Goal: Task Accomplishment & Management: Complete application form

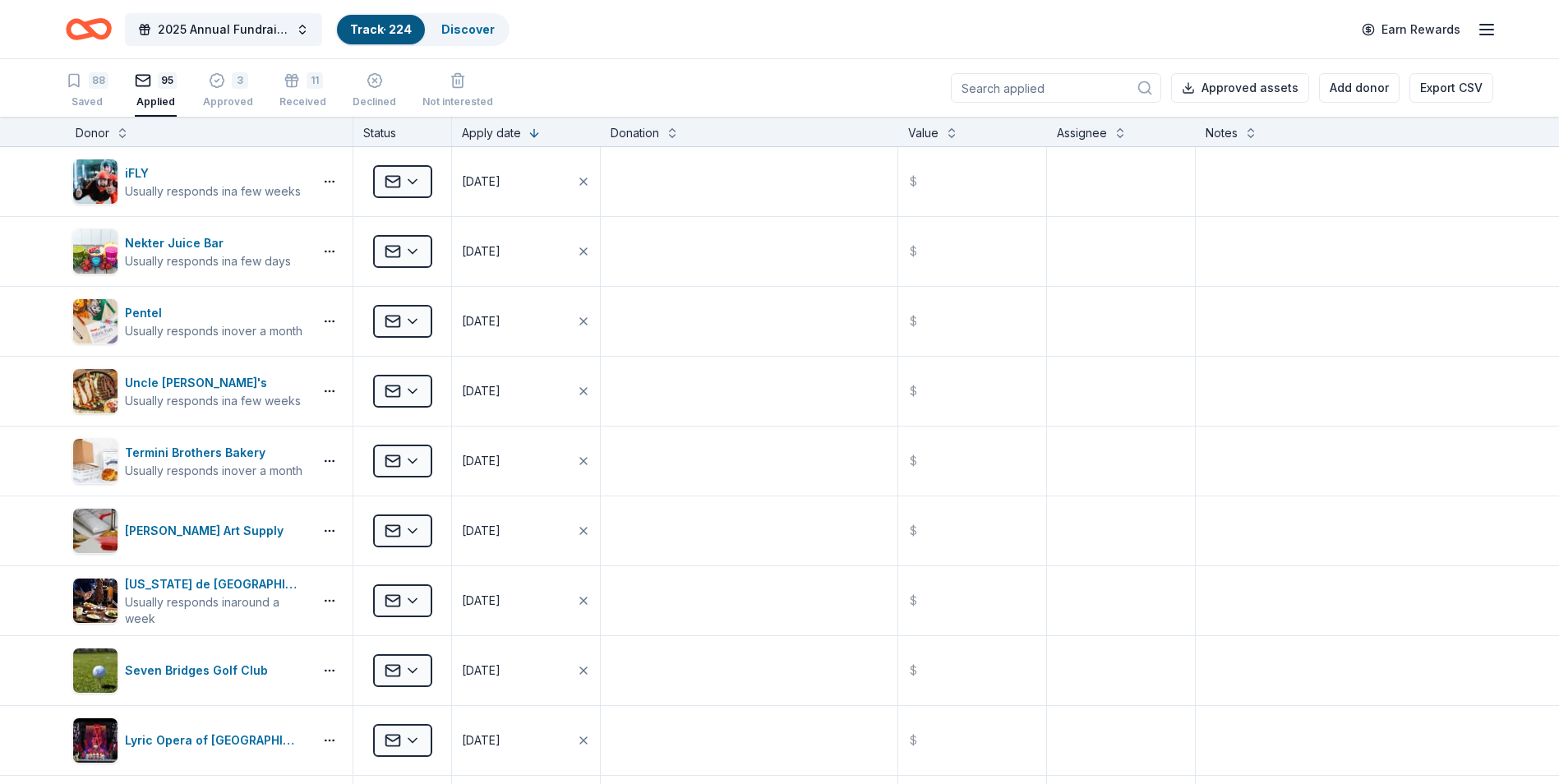
scroll to position [6079, 0]
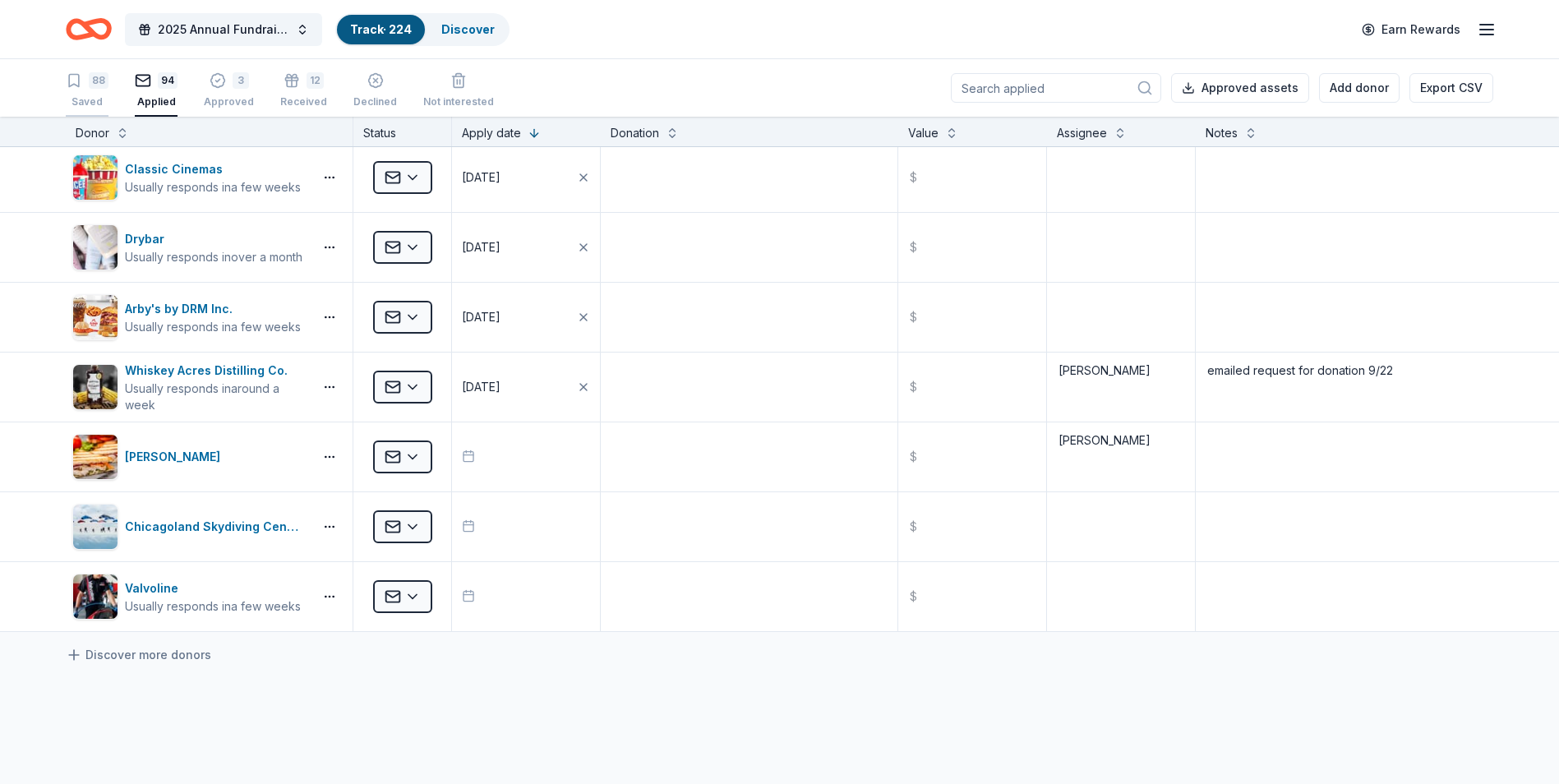
click at [87, 93] on div "88 Saved" at bounding box center [87, 90] width 43 height 36
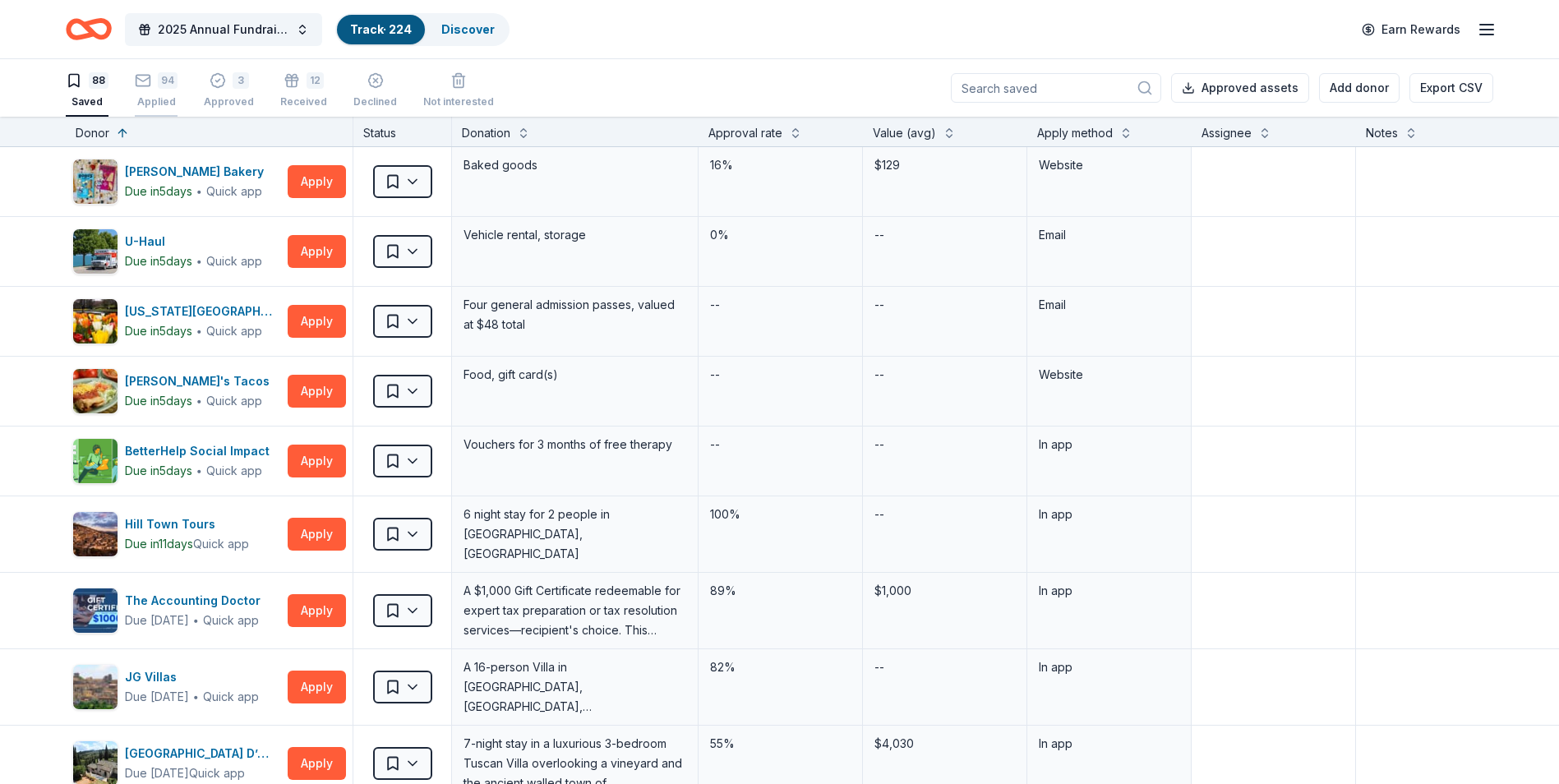
click at [153, 97] on div "Applied" at bounding box center [156, 101] width 43 height 13
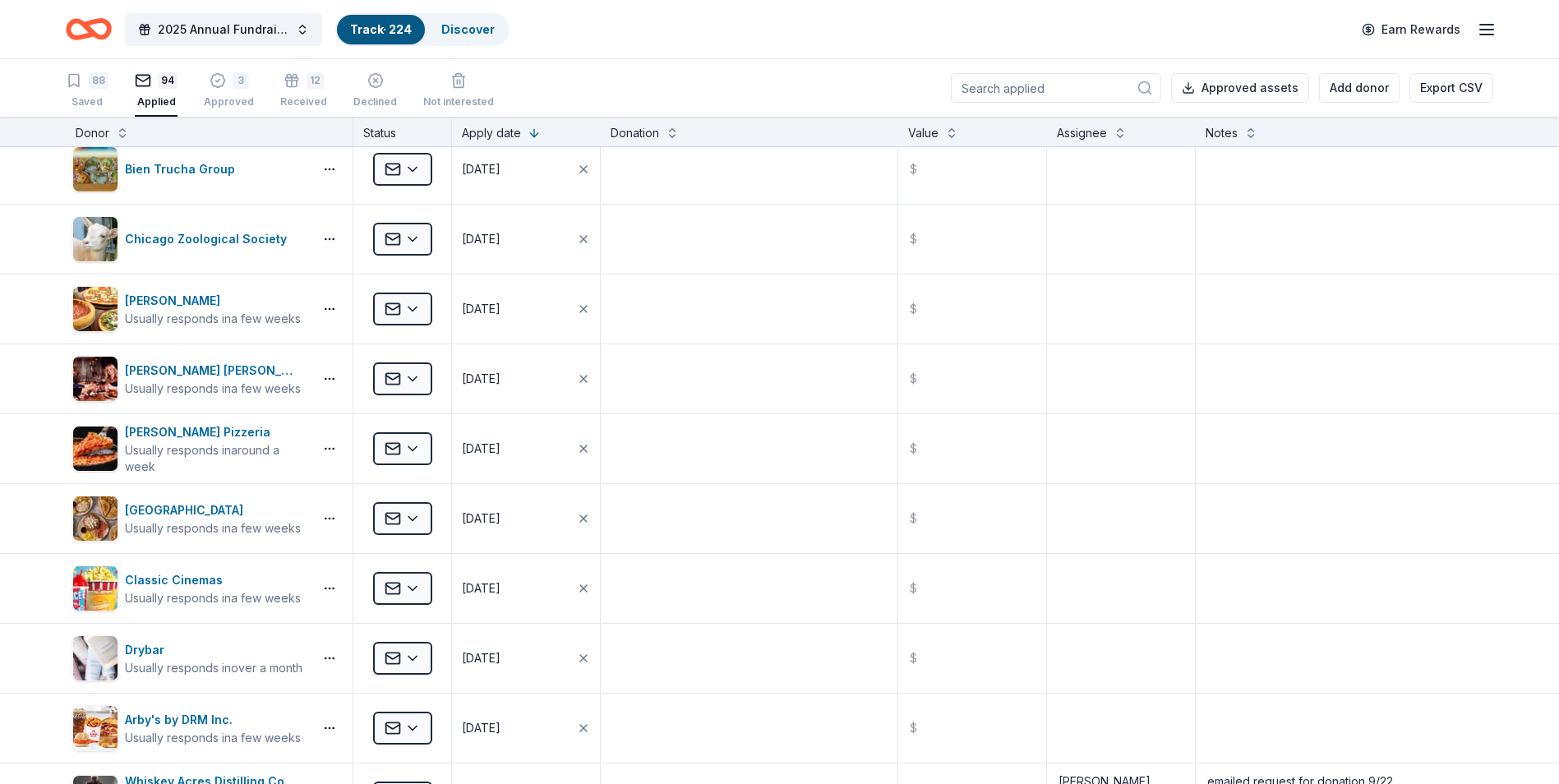
scroll to position [6079, 0]
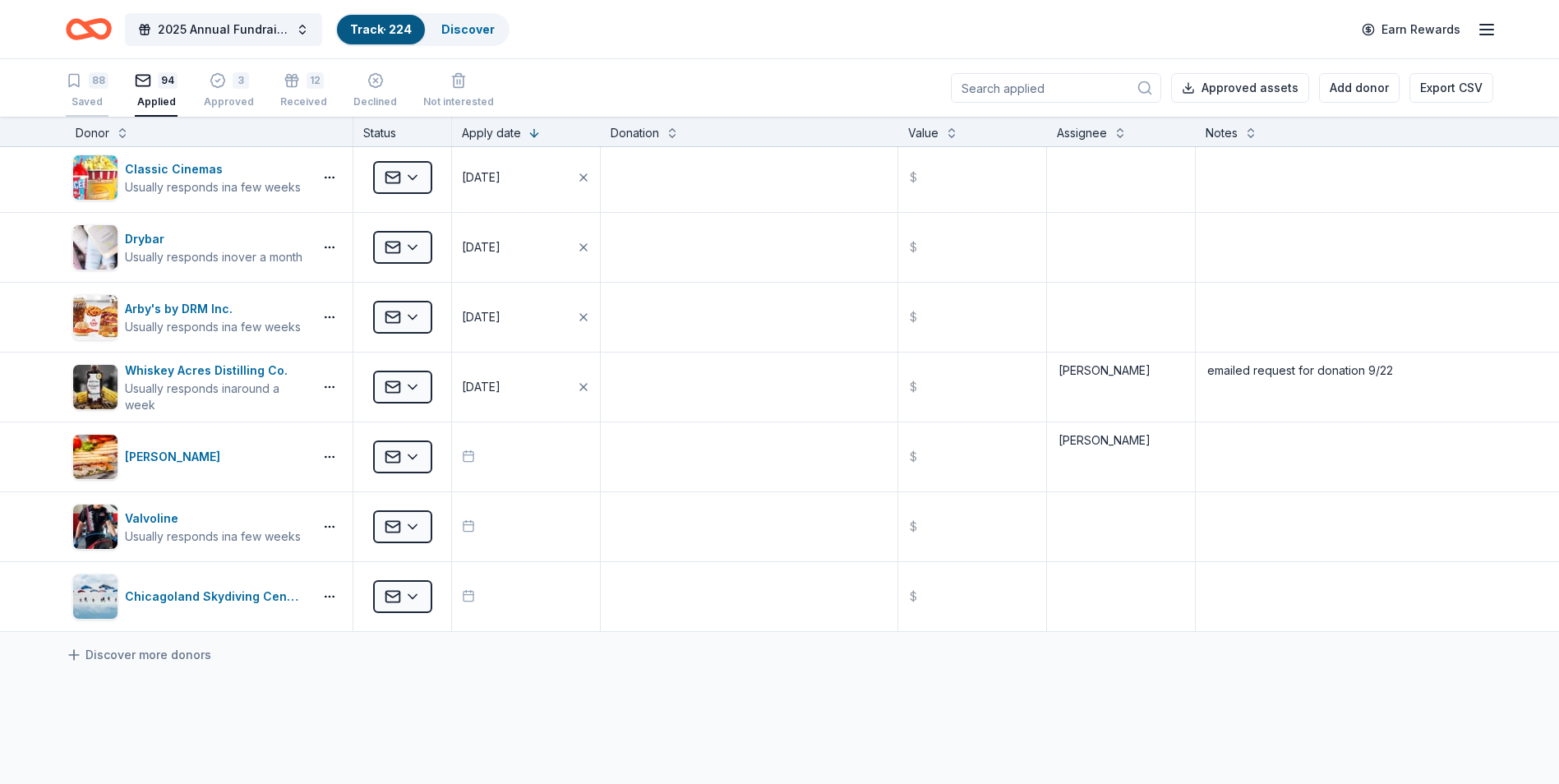
click at [99, 104] on div "Saved" at bounding box center [87, 101] width 43 height 13
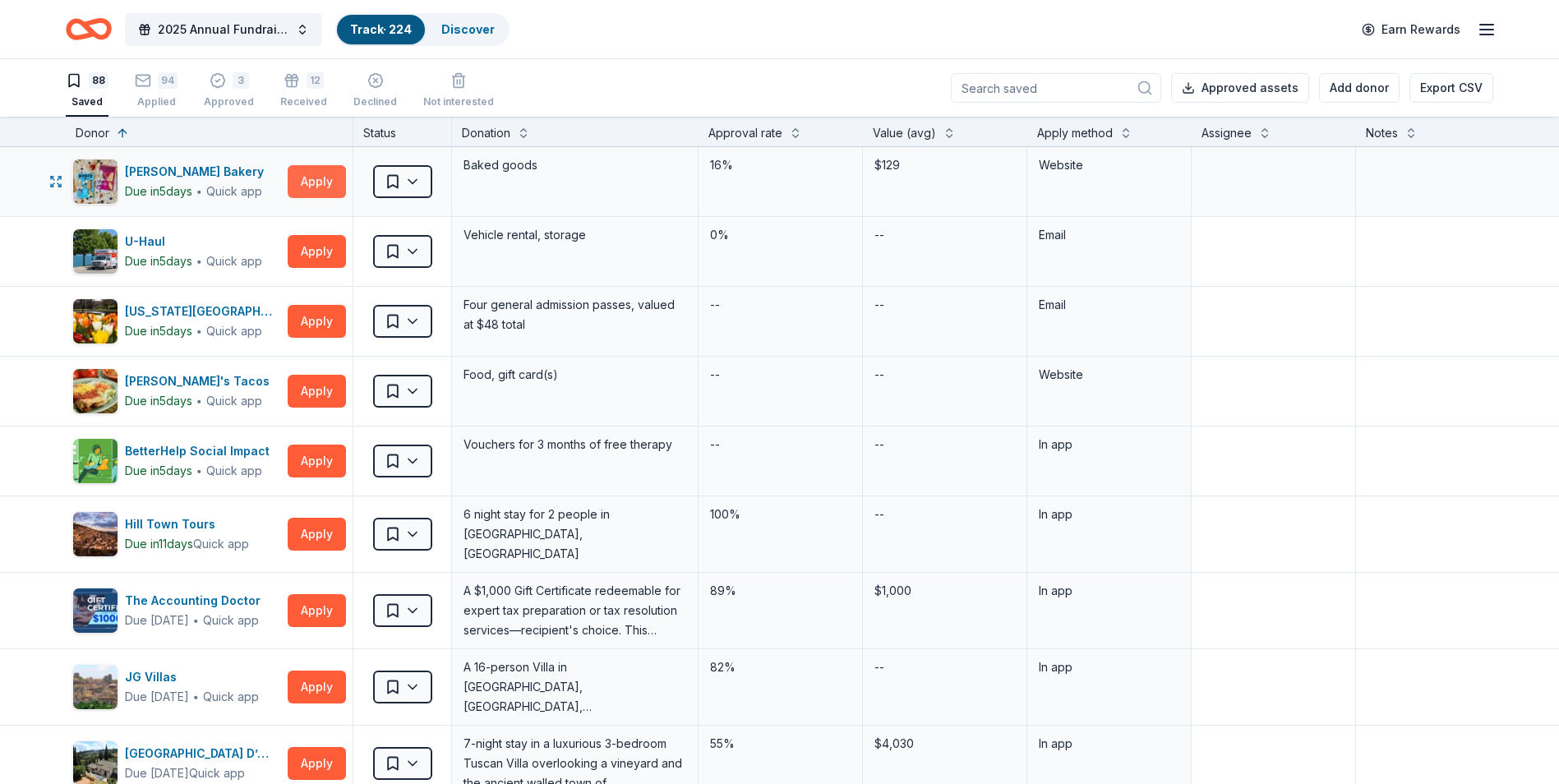
click at [305, 183] on button "Apply" at bounding box center [316, 181] width 58 height 33
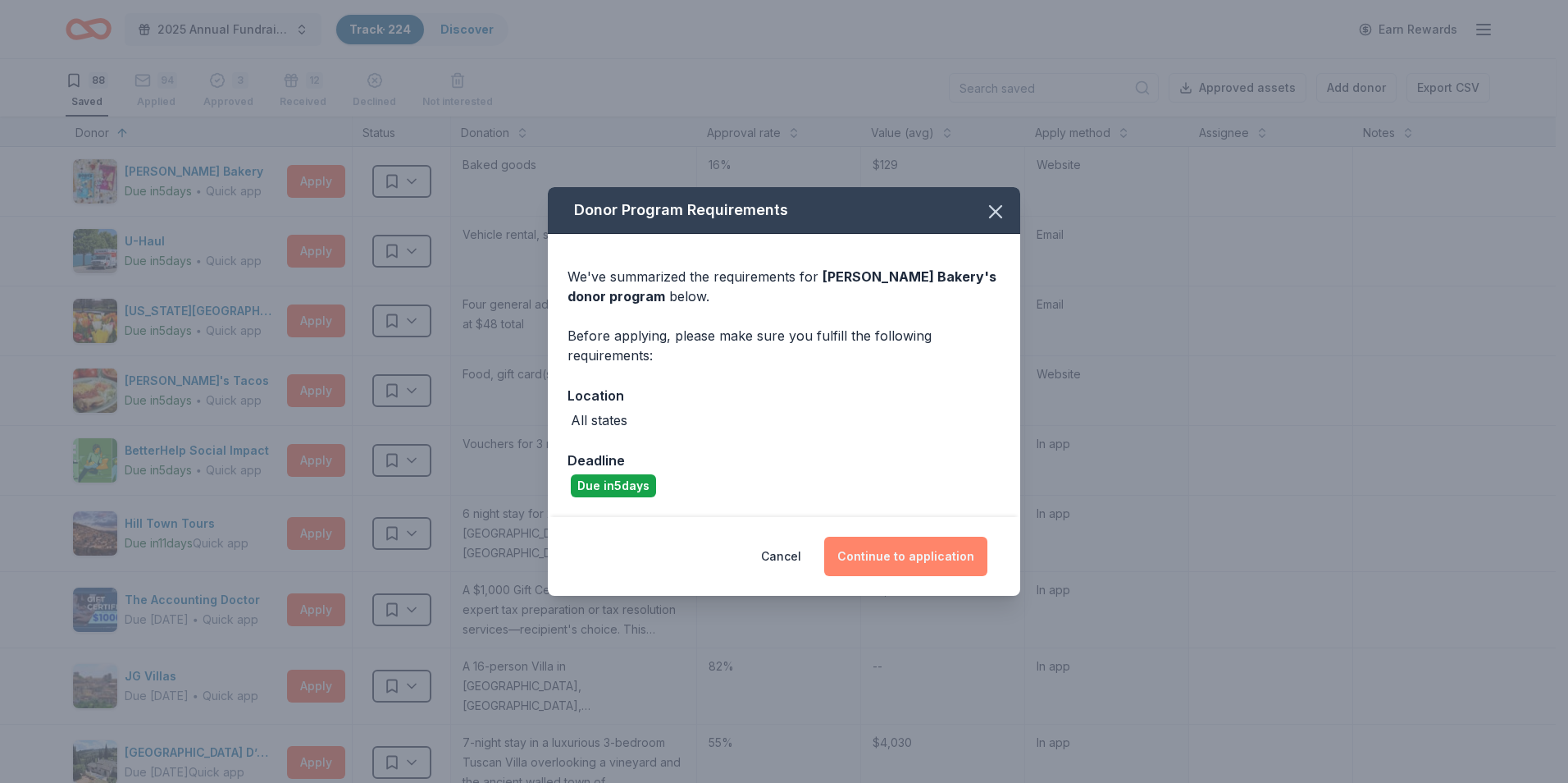
click at [881, 557] on button "Continue to application" at bounding box center [905, 557] width 163 height 39
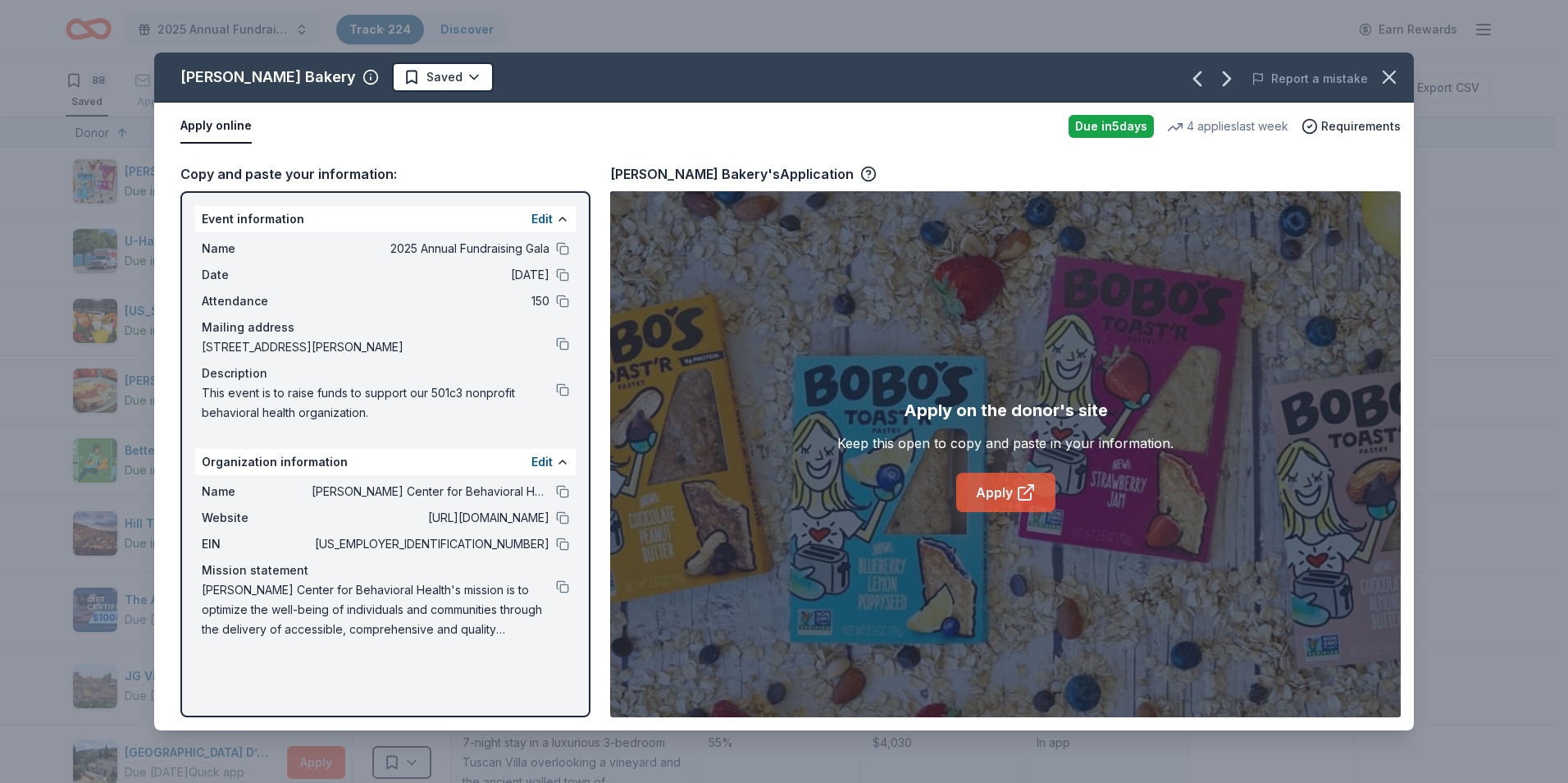
click at [981, 498] on link "Apply" at bounding box center [1005, 492] width 99 height 39
click at [1372, 123] on span "Requirements" at bounding box center [1360, 126] width 80 height 20
click at [1386, 81] on icon "button" at bounding box center [1389, 77] width 12 height 12
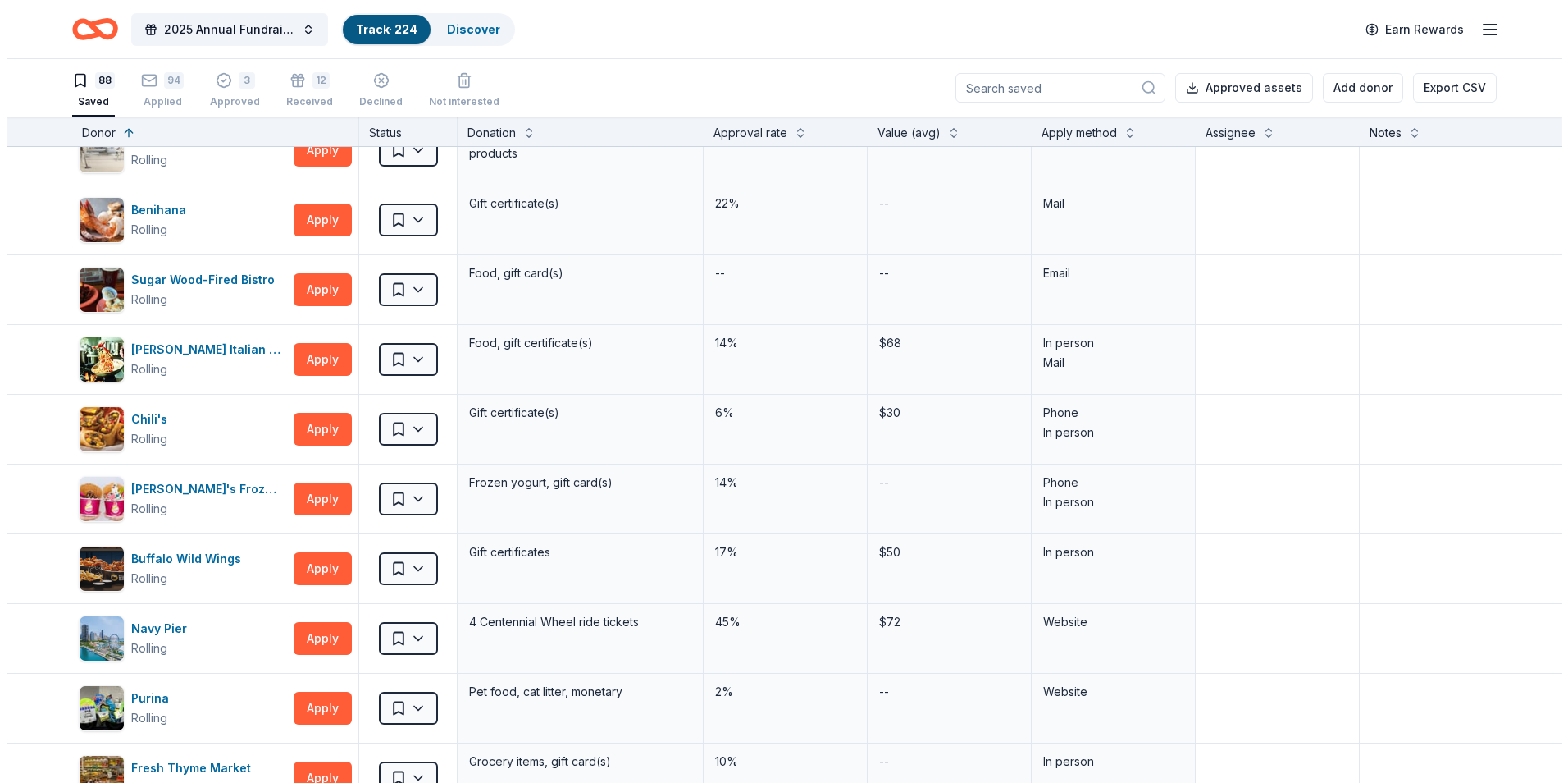
scroll to position [1395, 0]
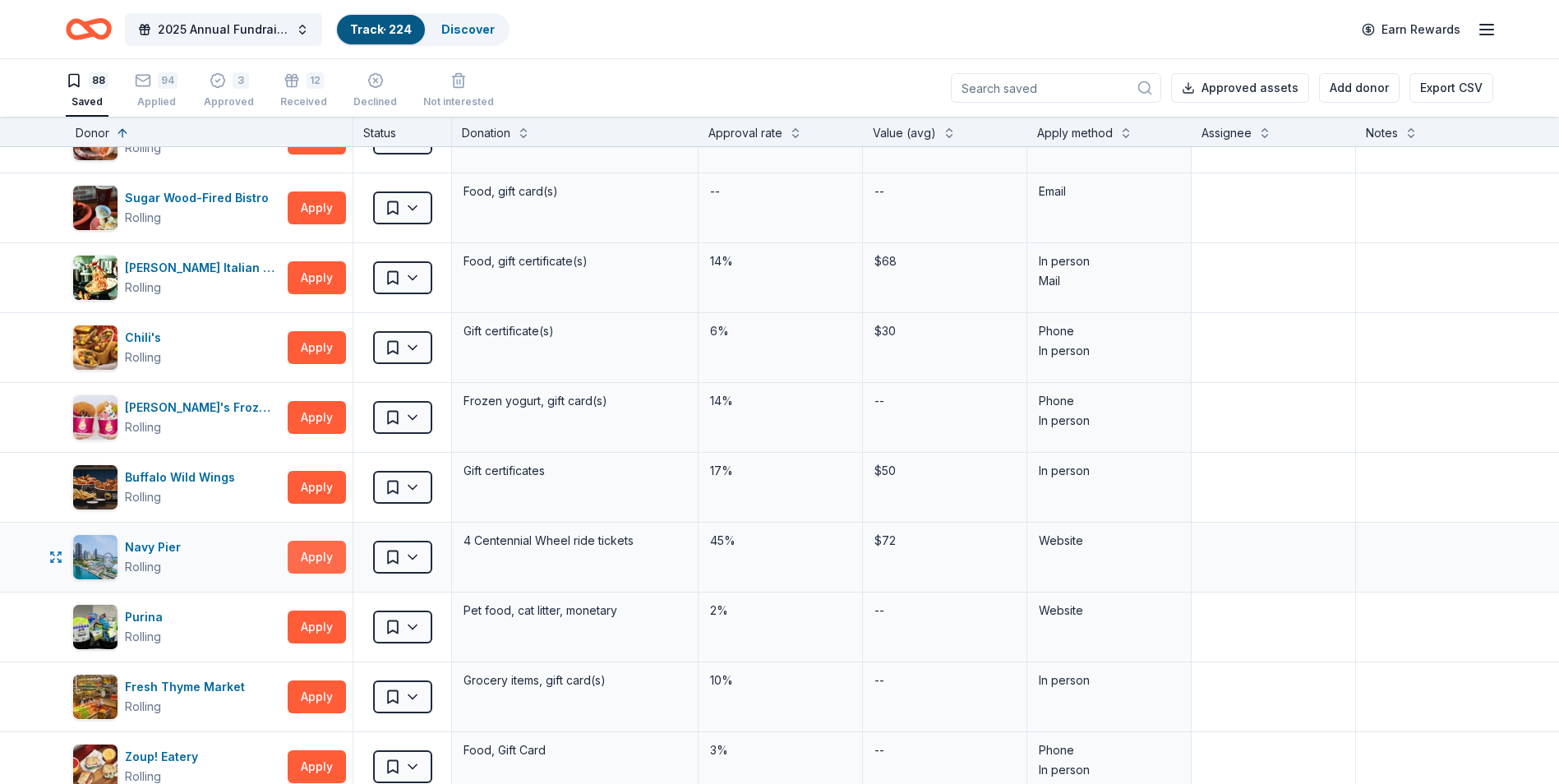
click at [301, 556] on button "Apply" at bounding box center [316, 556] width 58 height 33
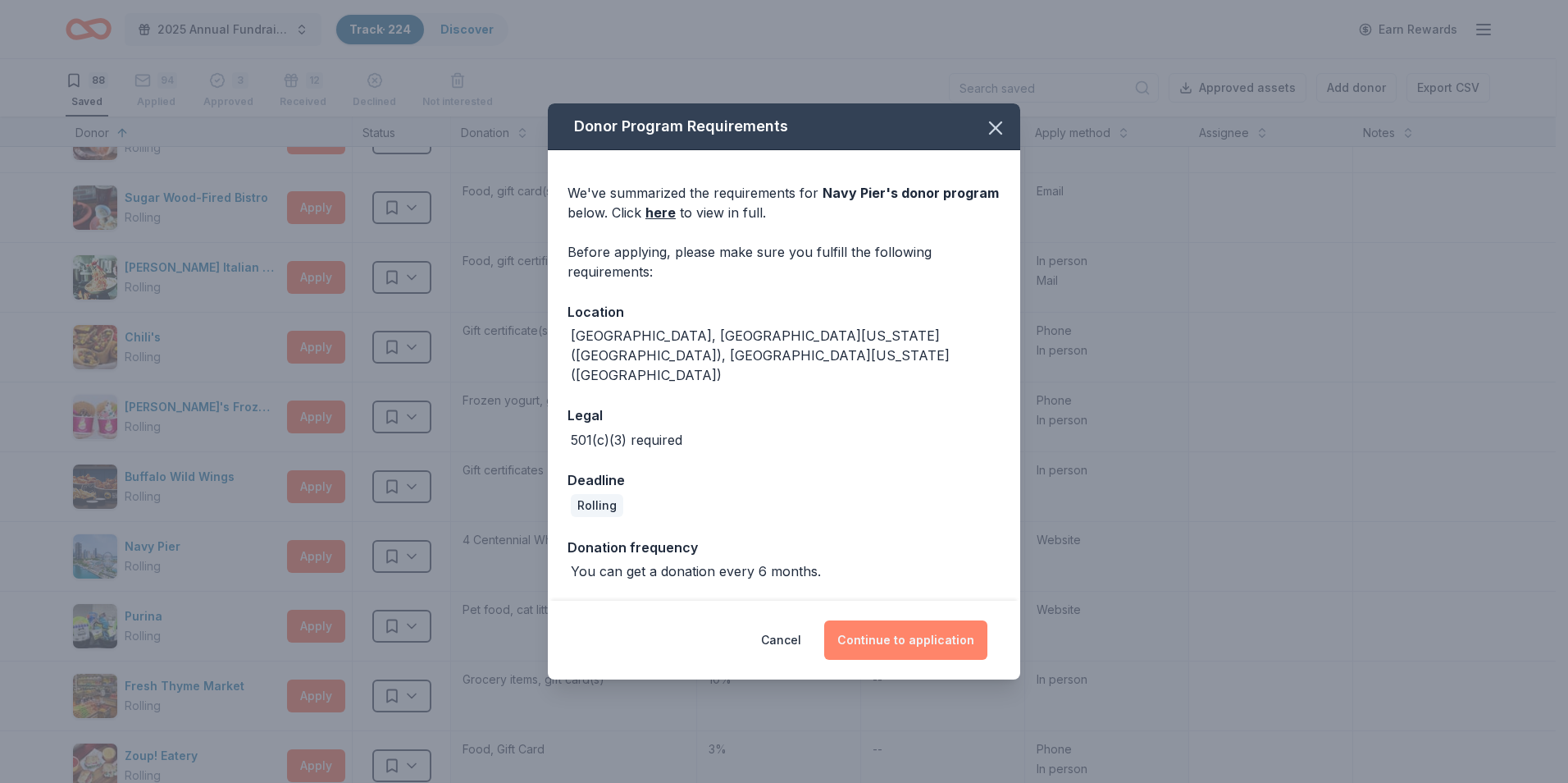
click at [905, 626] on button "Continue to application" at bounding box center [905, 640] width 163 height 39
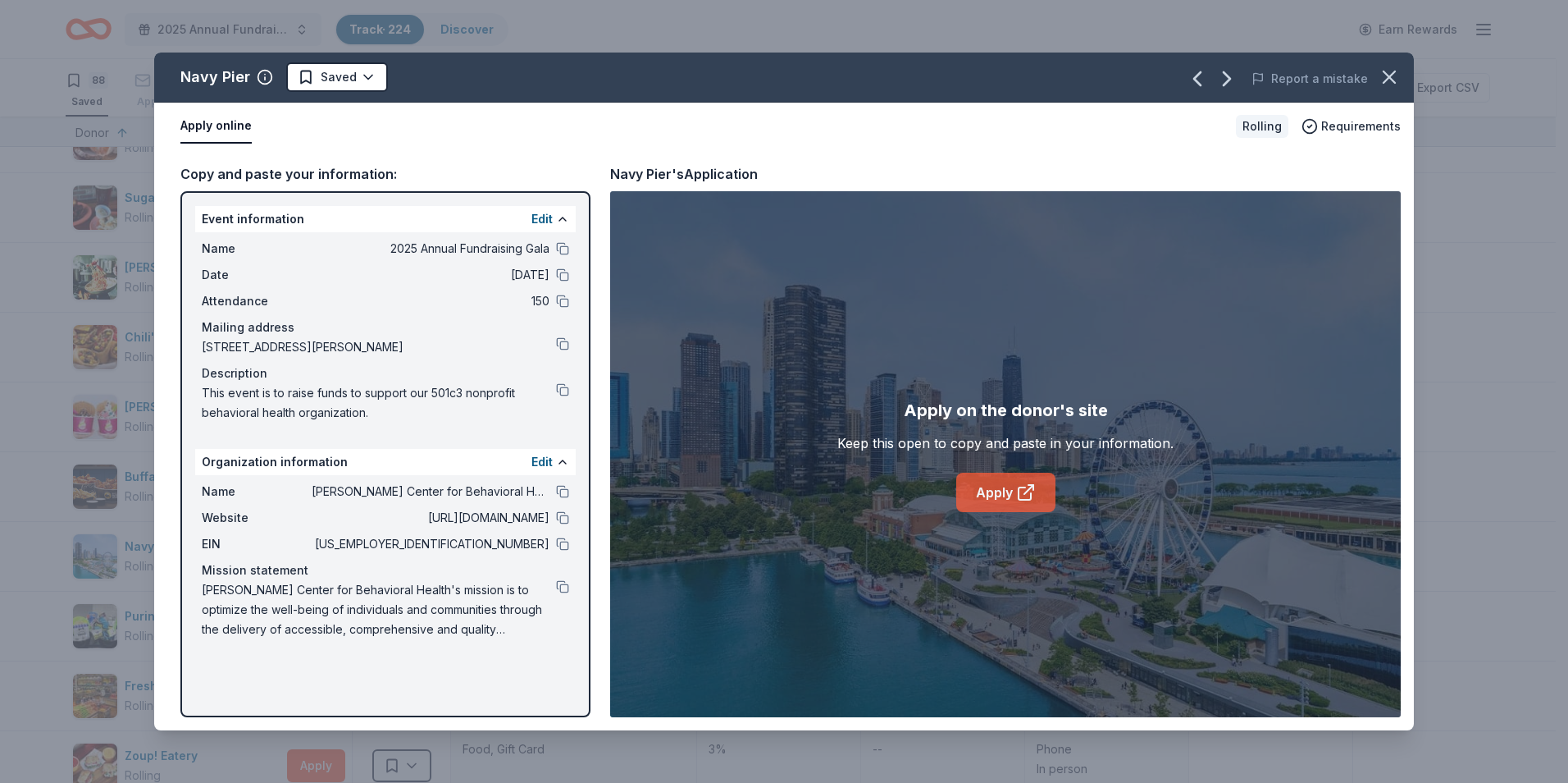
click at [1012, 495] on link "Apply" at bounding box center [1005, 492] width 99 height 39
